Goal: Task Accomplishment & Management: Manage account settings

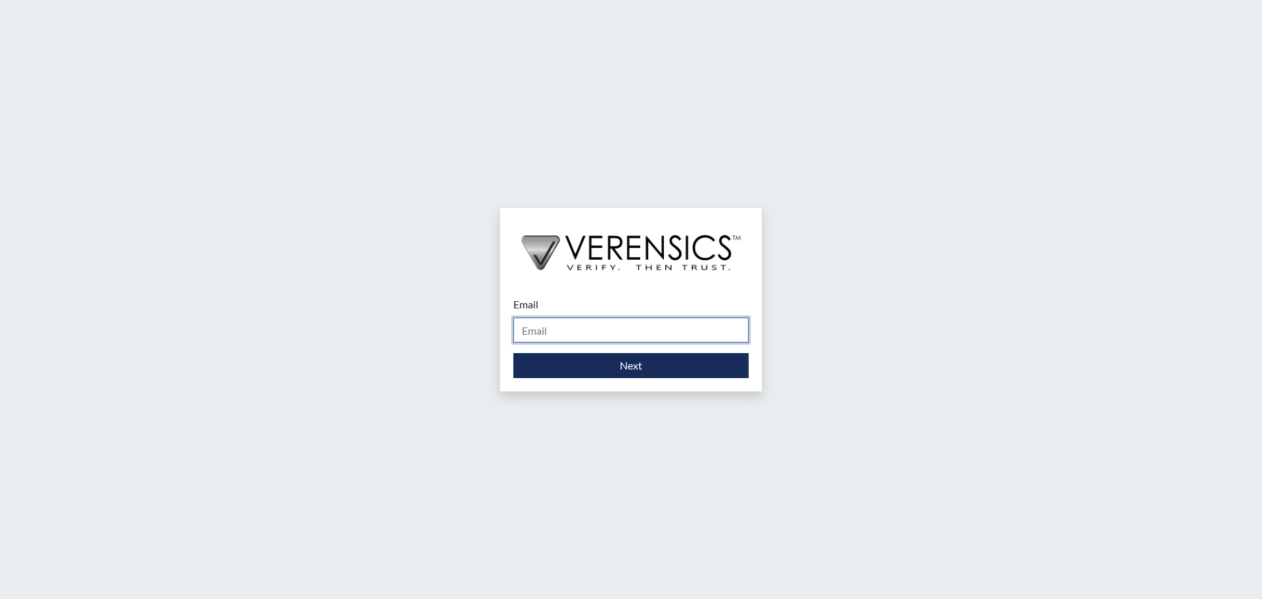
click at [561, 320] on input "Email" at bounding box center [630, 330] width 235 height 25
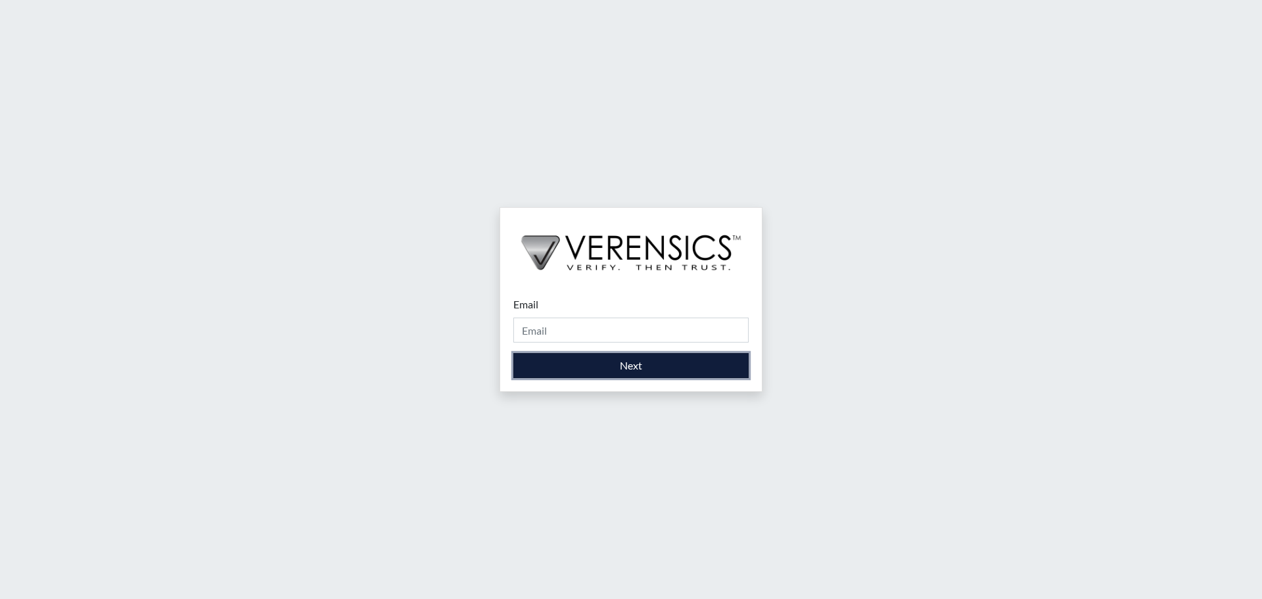
click at [564, 369] on button "Next" at bounding box center [630, 365] width 235 height 25
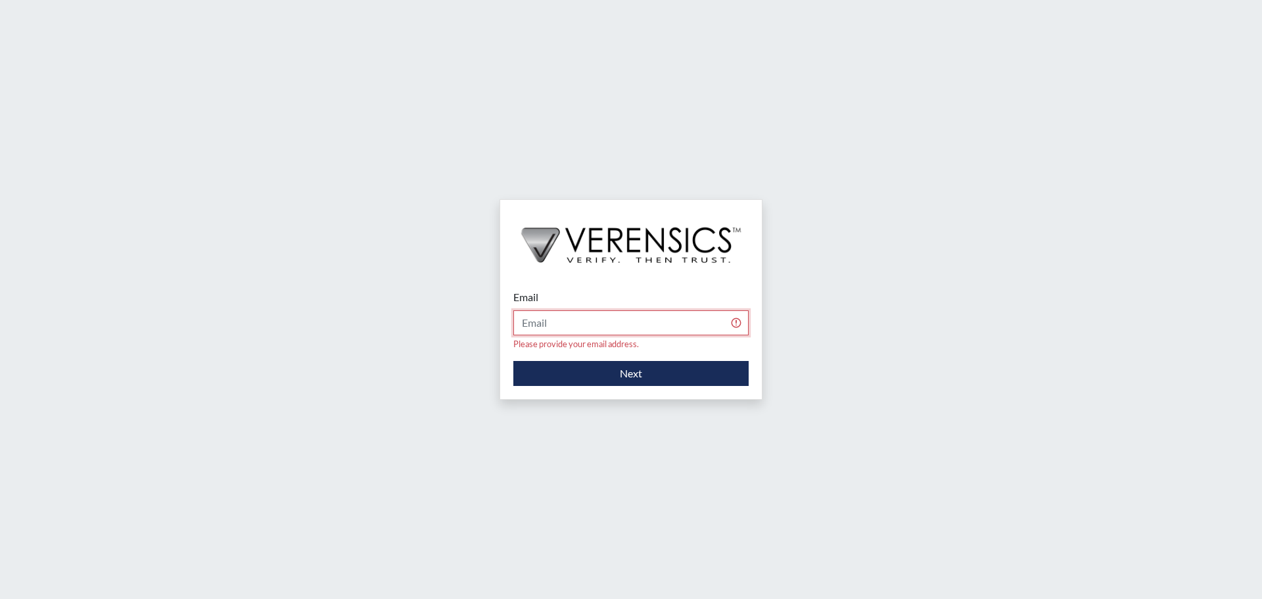
click at [567, 331] on input "Email" at bounding box center [630, 322] width 235 height 25
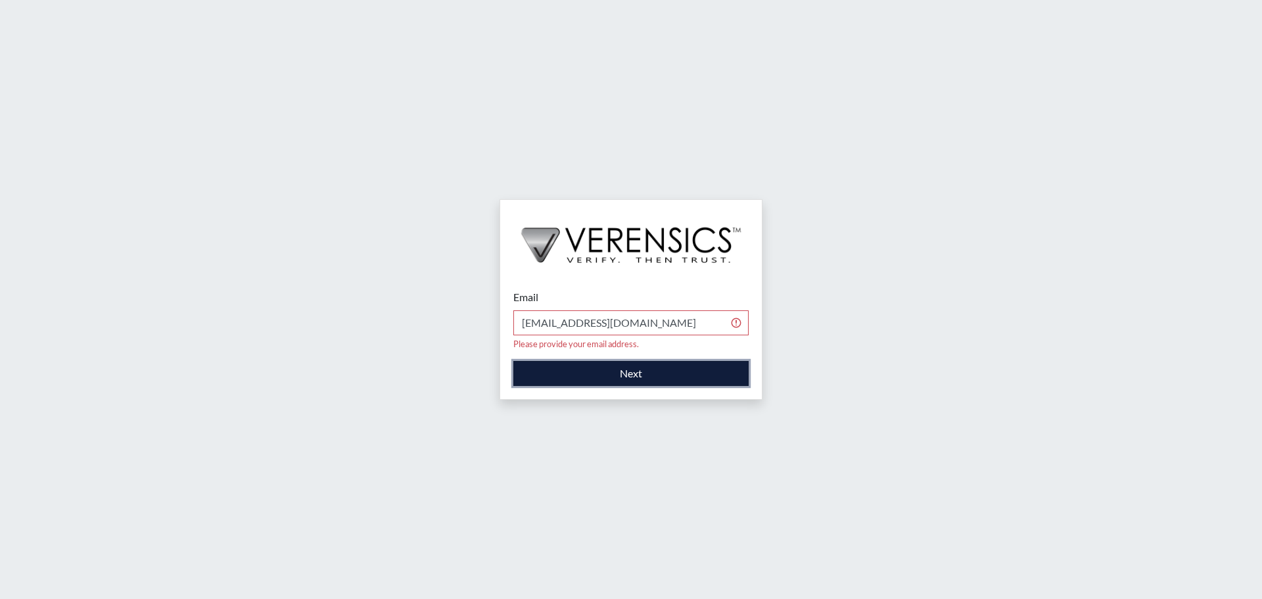
click at [588, 375] on button "Next" at bounding box center [630, 373] width 235 height 25
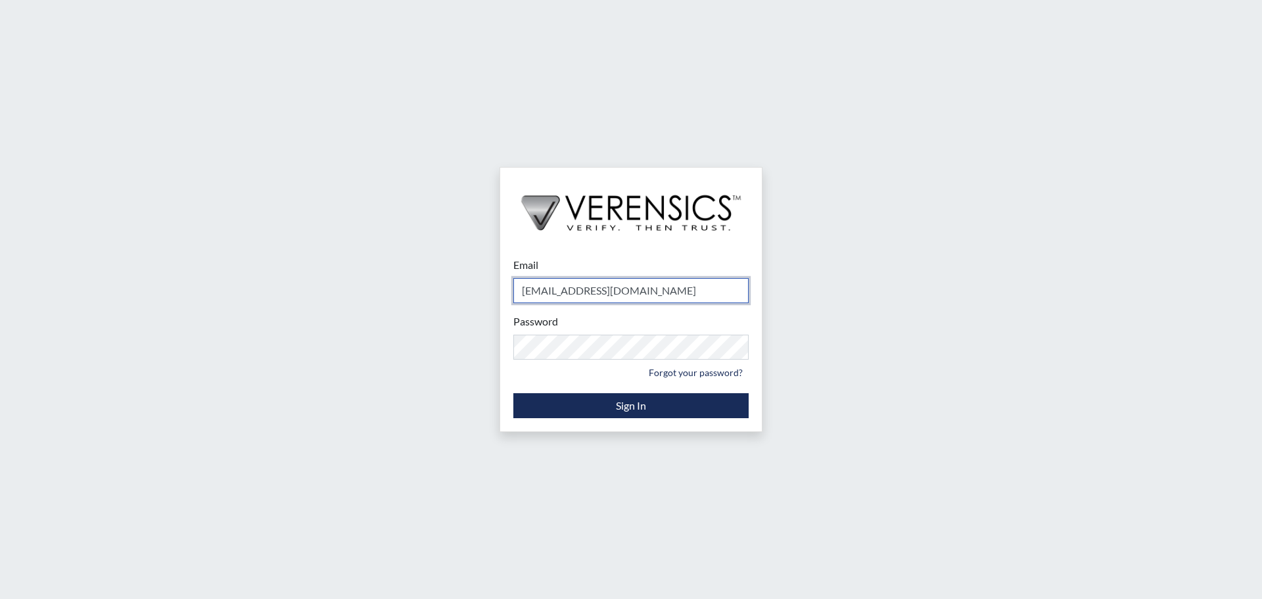
click at [599, 296] on input "[EMAIL_ADDRESS][DOMAIN_NAME]" at bounding box center [630, 290] width 235 height 25
type input "[EMAIL_ADDRESS][DOMAIN_NAME]"
click at [603, 389] on form "Email [EMAIL_ADDRESS][DOMAIN_NAME] Please provide your email address. Password …" at bounding box center [630, 337] width 235 height 161
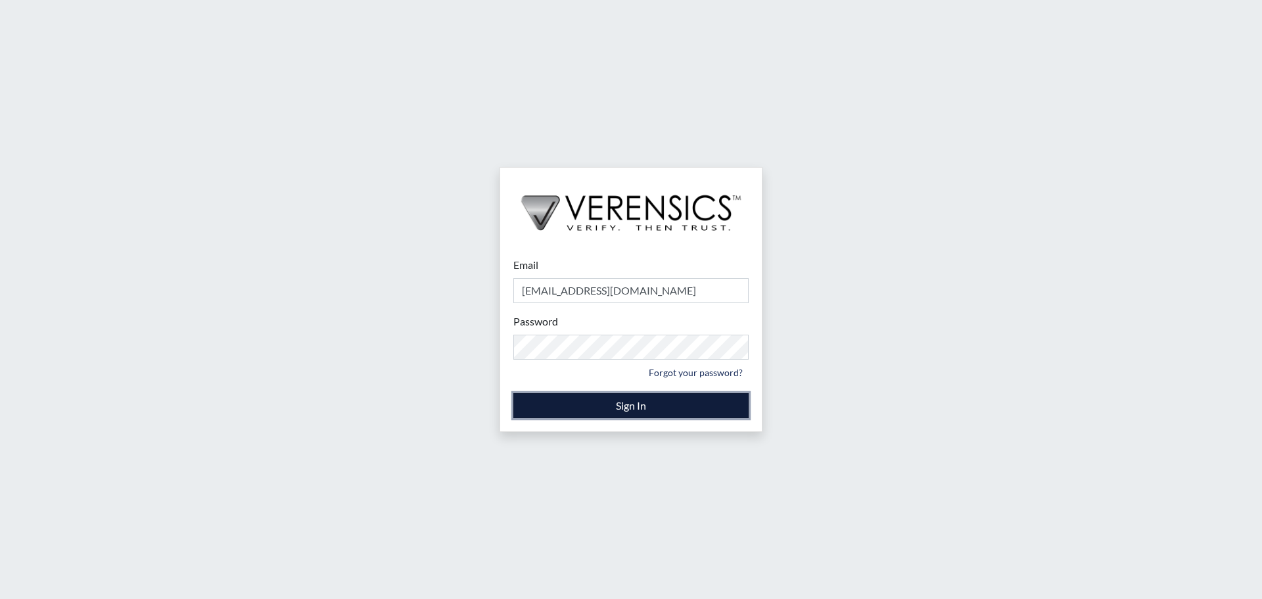
click at [601, 400] on button "Sign In" at bounding box center [630, 405] width 235 height 25
